Goal: Information Seeking & Learning: Learn about a topic

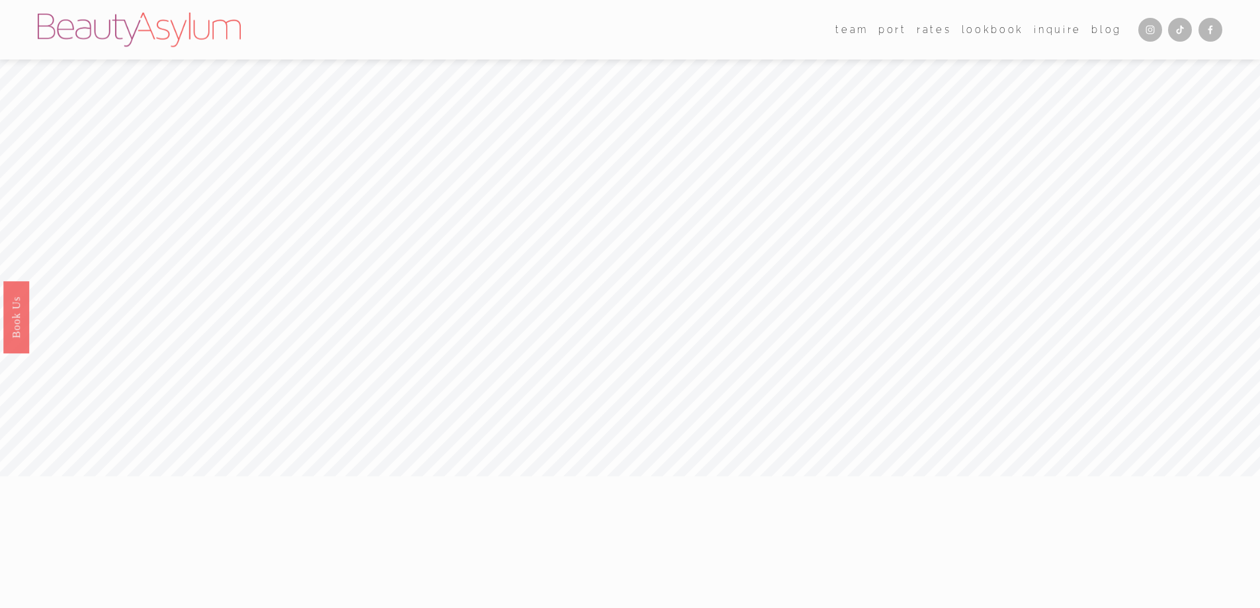
click at [944, 34] on link "Rates" at bounding box center [933, 29] width 34 height 19
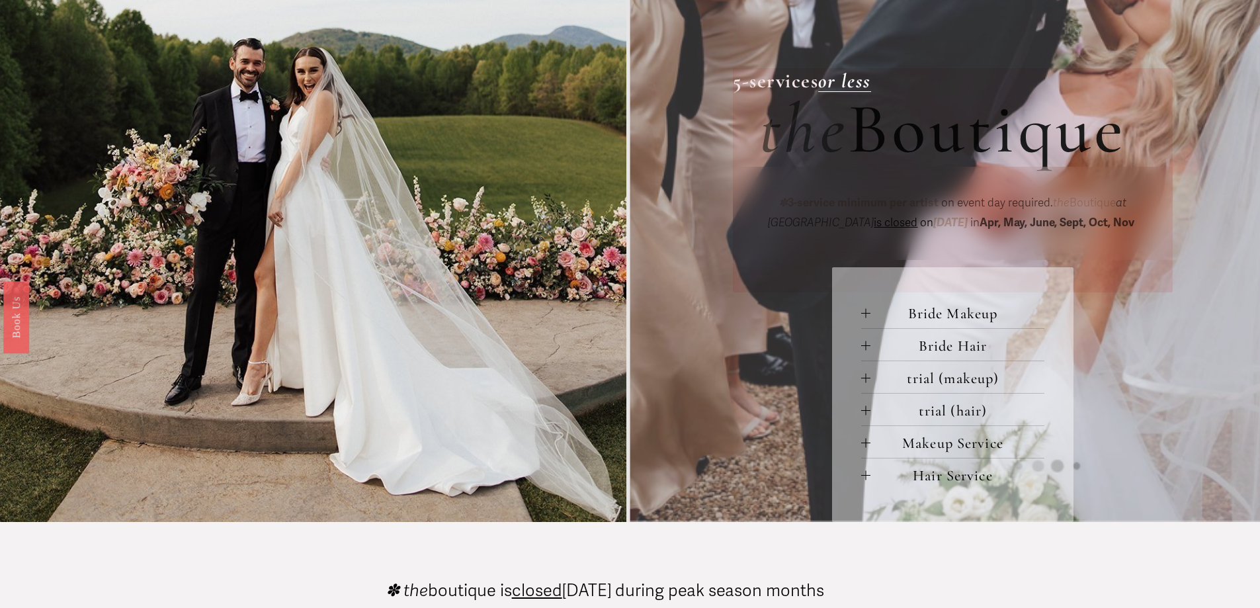
scroll to position [529, 0]
click at [872, 448] on span "Makeup Service" at bounding box center [957, 442] width 174 height 18
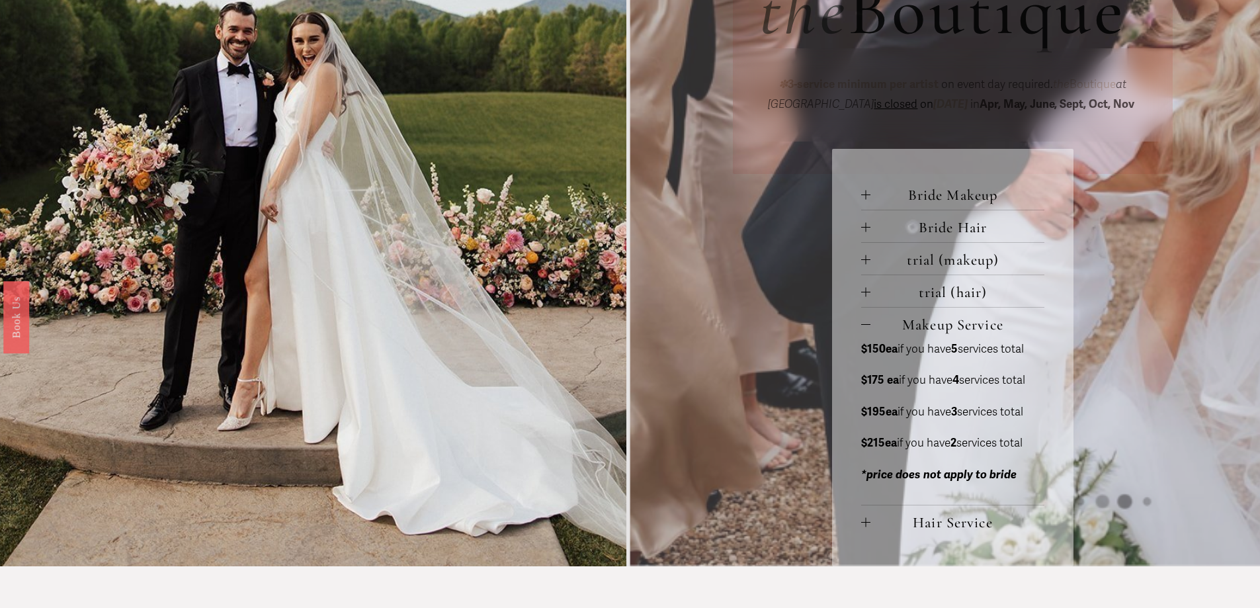
scroll to position [661, 0]
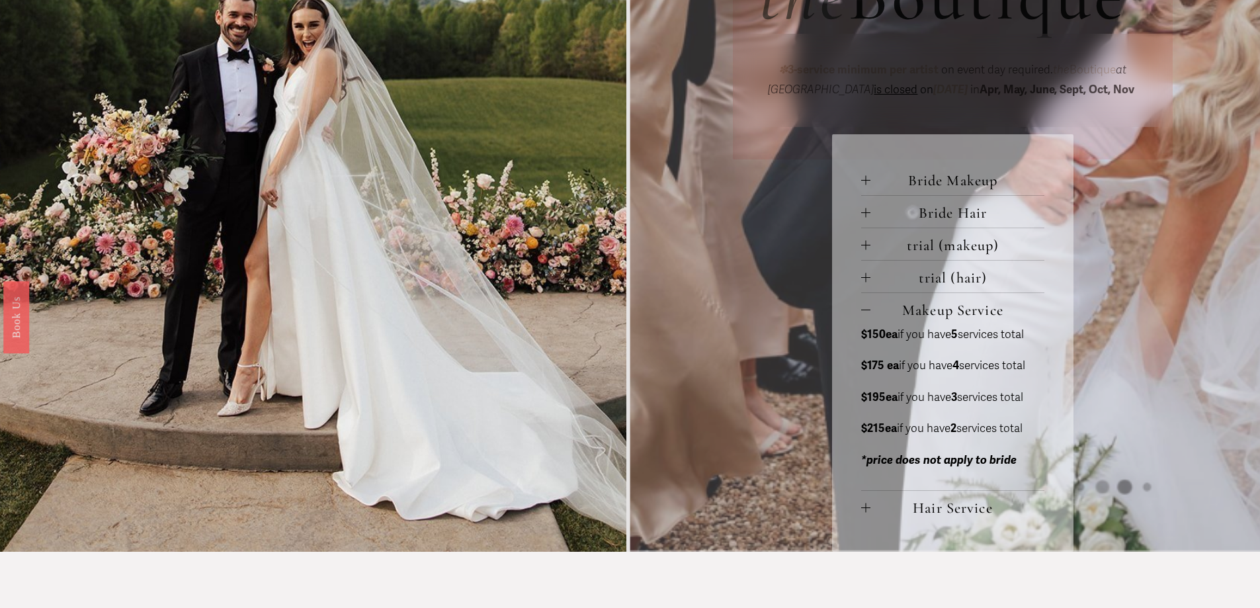
click at [866, 506] on div at bounding box center [865, 507] width 9 height 9
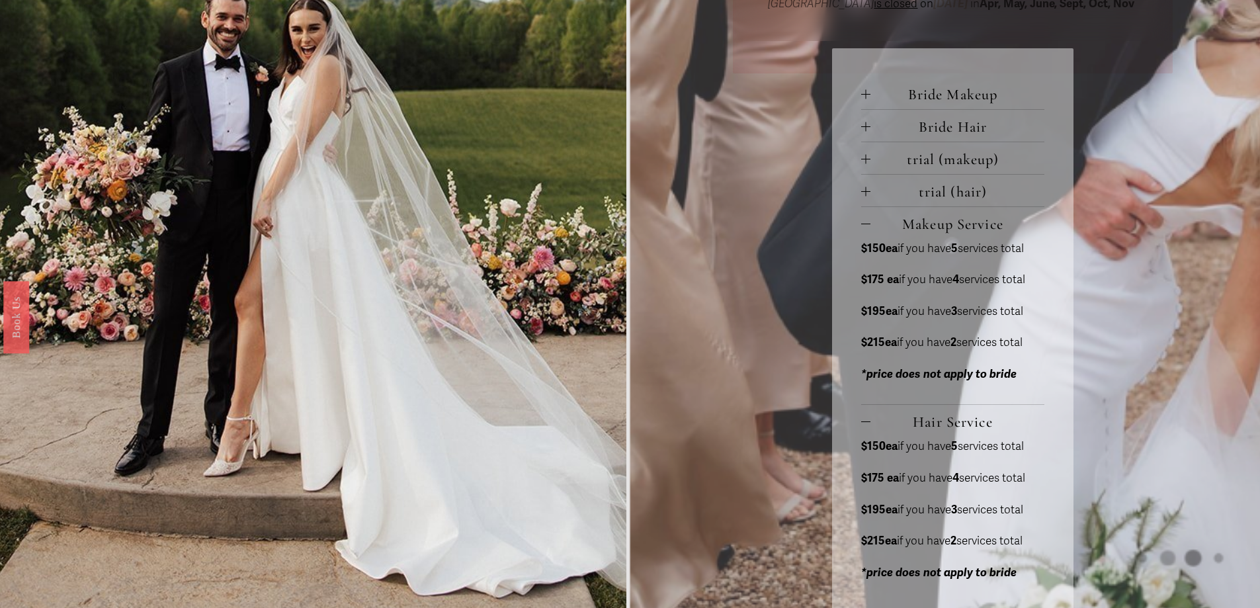
scroll to position [813, 0]
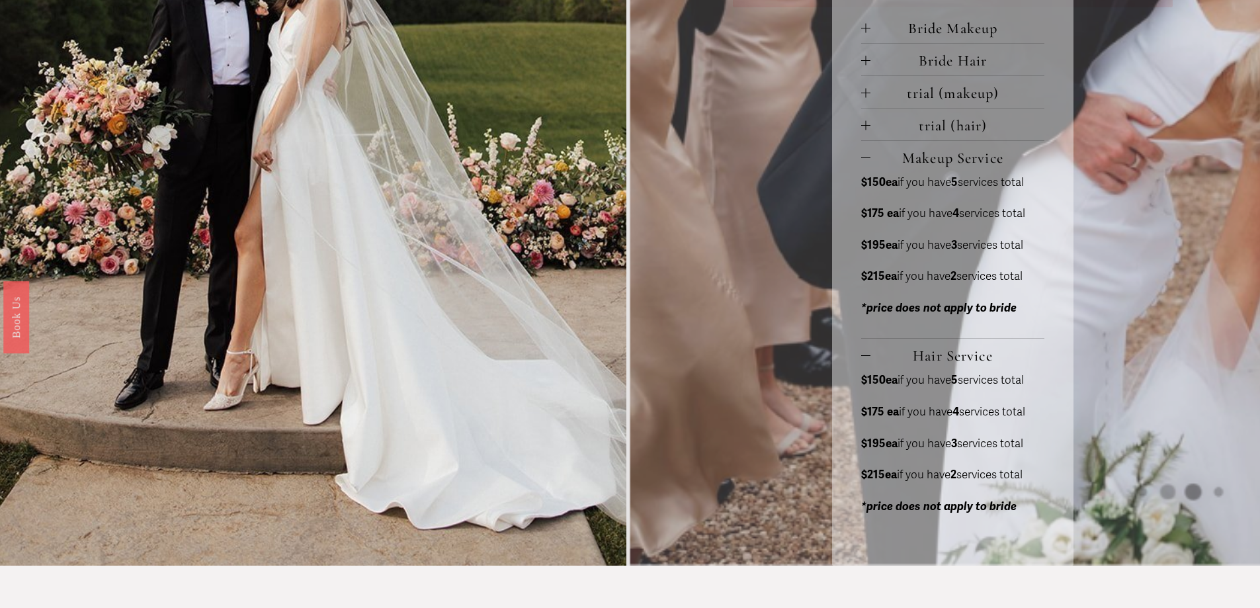
click at [888, 282] on strong "$215ea" at bounding box center [879, 276] width 36 height 14
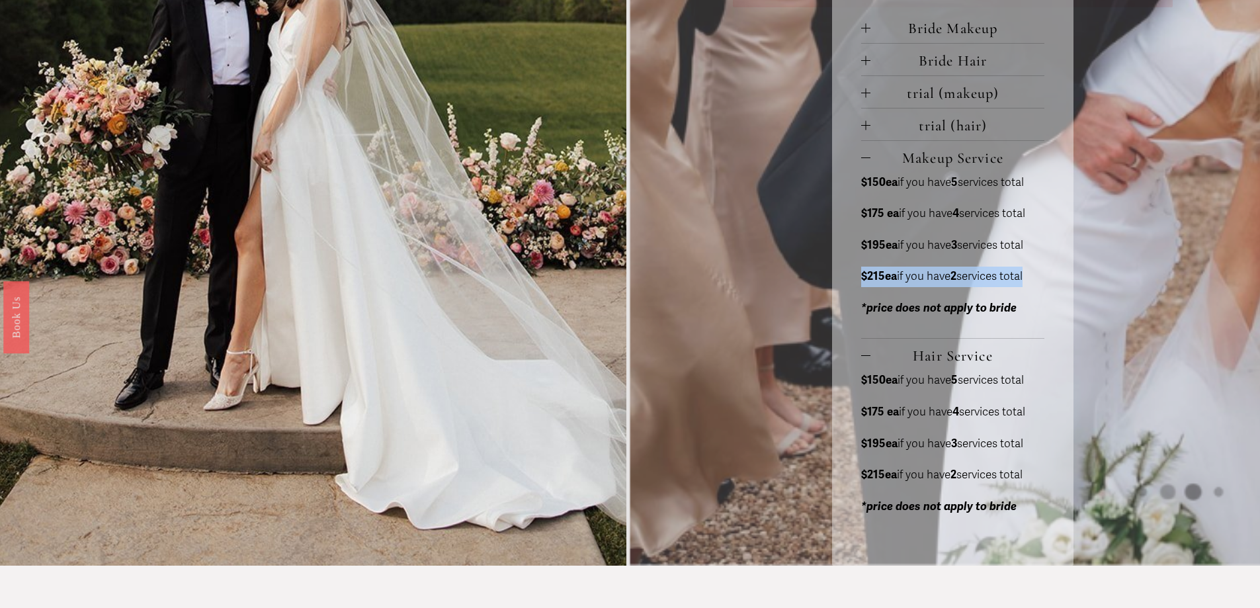
click at [888, 282] on strong "$215ea" at bounding box center [879, 276] width 36 height 14
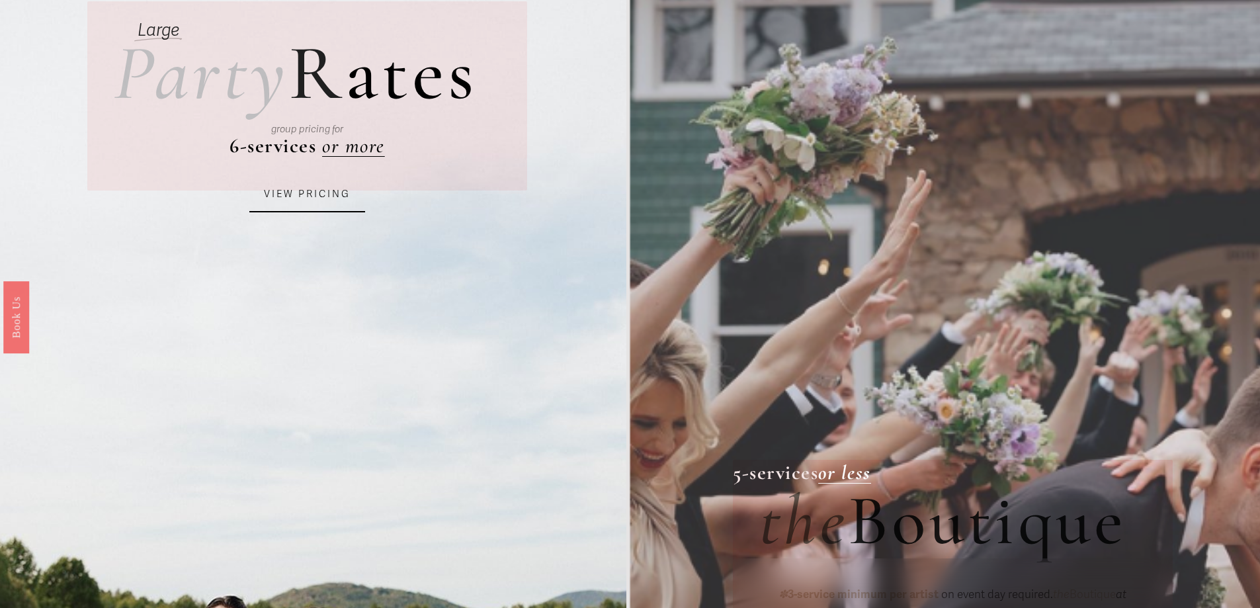
scroll to position [0, 0]
